Goal: Task Accomplishment & Management: Use online tool/utility

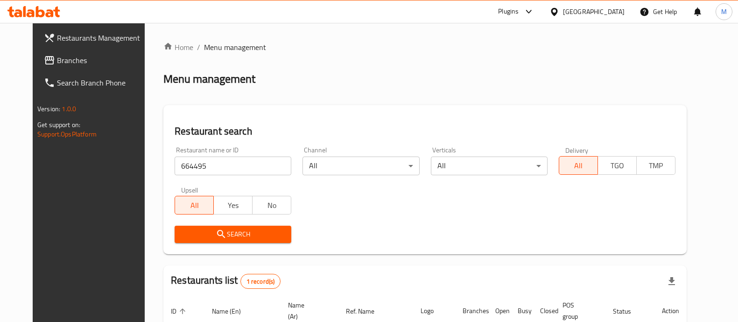
scroll to position [76, 0]
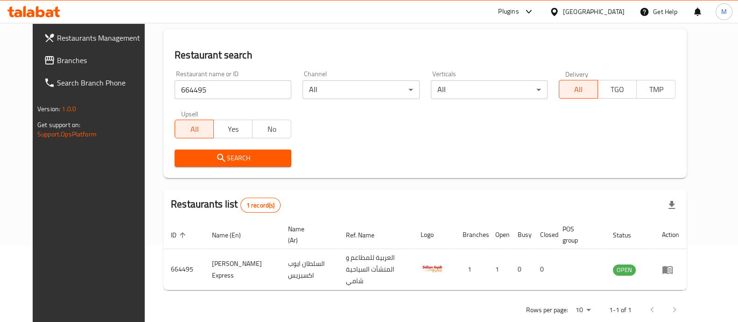
click at [212, 87] on input "664495" at bounding box center [233, 89] width 117 height 19
paste input "9349"
type input "669349"
click button "Search" at bounding box center [233, 157] width 117 height 17
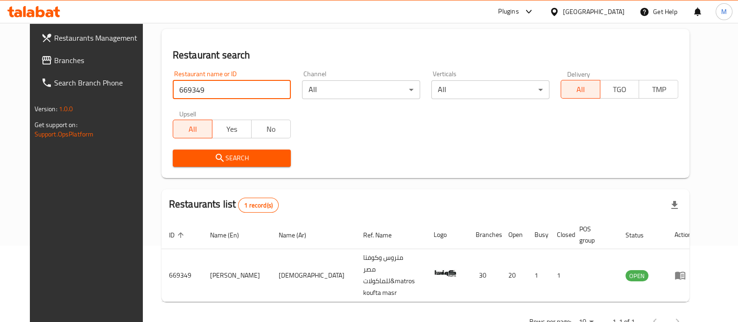
click at [620, 15] on div "[GEOGRAPHIC_DATA]" at bounding box center [594, 12] width 62 height 10
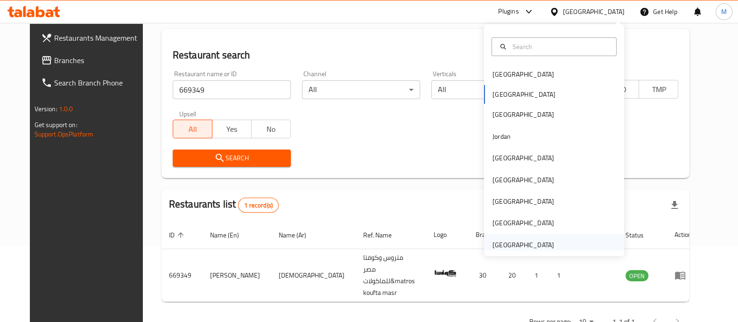
click at [530, 236] on div "[GEOGRAPHIC_DATA]" at bounding box center [523, 244] width 77 height 21
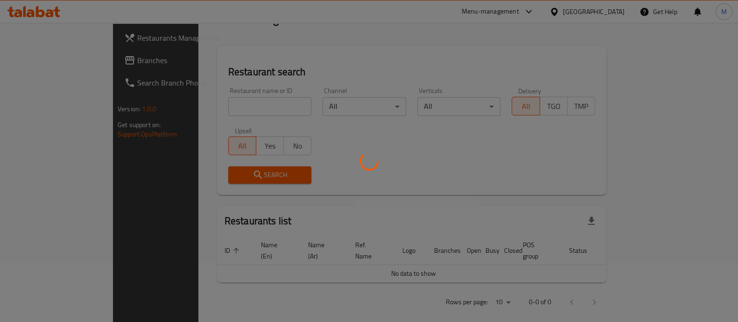
scroll to position [76, 0]
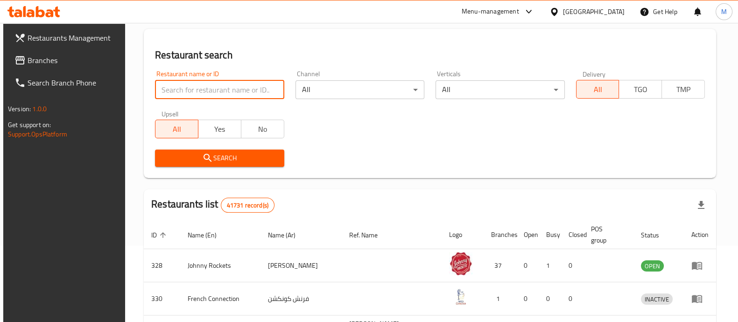
click at [194, 80] on input "search" at bounding box center [219, 89] width 129 height 19
paste input "342504069"
type input "342504069"
paste input "10756"
click button "Search" at bounding box center [219, 157] width 129 height 17
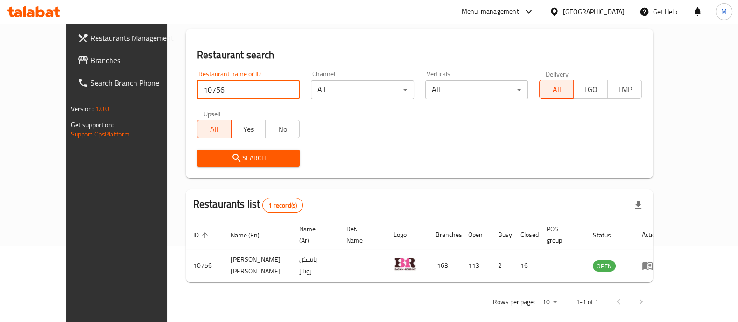
paste input "683098"
type input "683098"
click button "Search" at bounding box center [248, 157] width 103 height 17
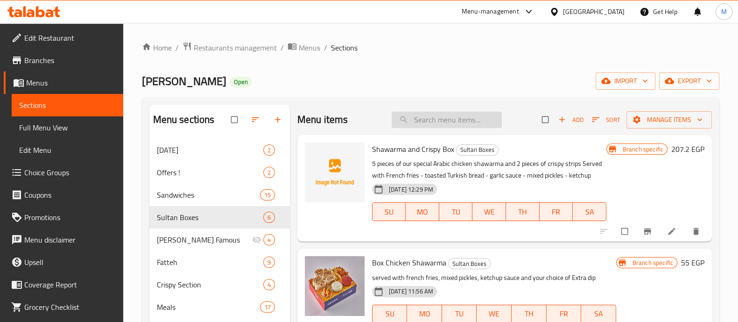
click at [429, 122] on input "search" at bounding box center [447, 120] width 110 height 16
paste input "Box Chicken Shawarma"
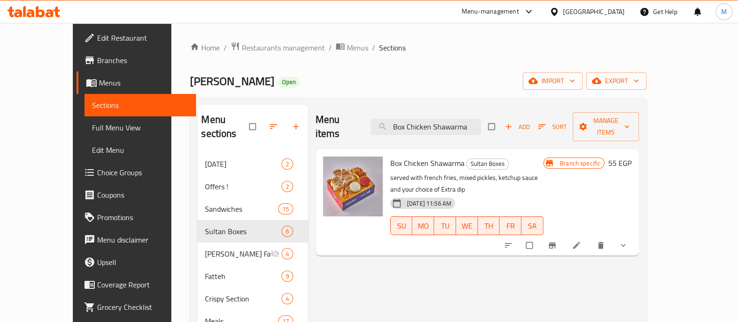
type input "Box Chicken Shawarma"
click at [635, 235] on button "show more" at bounding box center [624, 245] width 22 height 21
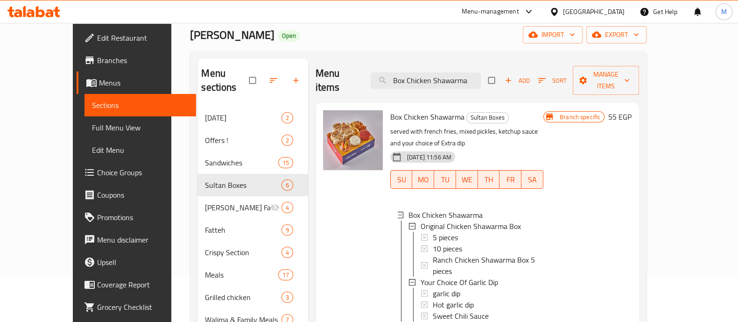
scroll to position [47, 0]
click at [453, 231] on div "5 pieces" at bounding box center [484, 236] width 103 height 11
click at [436, 242] on span "10 pieces" at bounding box center [447, 247] width 29 height 11
